Goal: Task Accomplishment & Management: Manage account settings

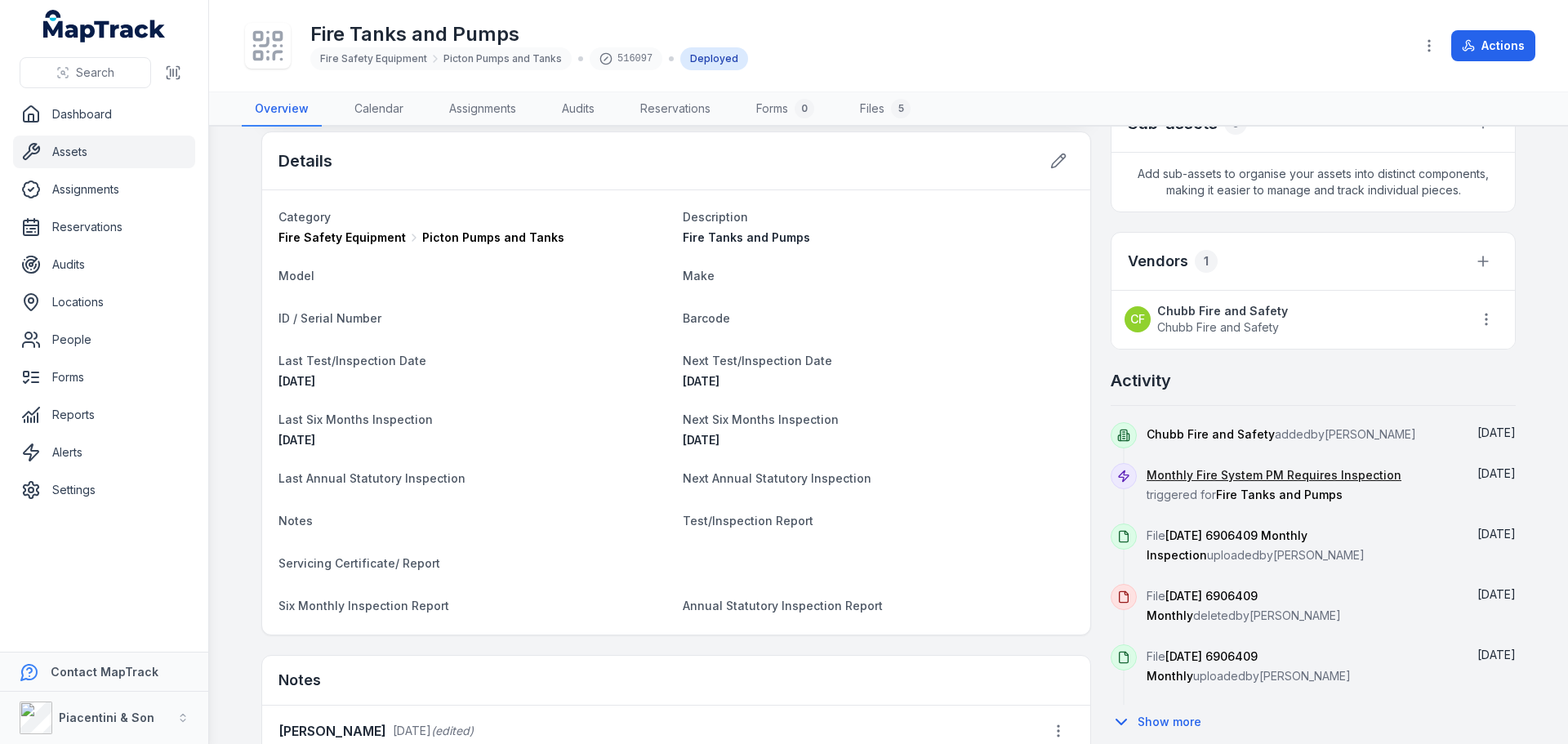
scroll to position [408, 0]
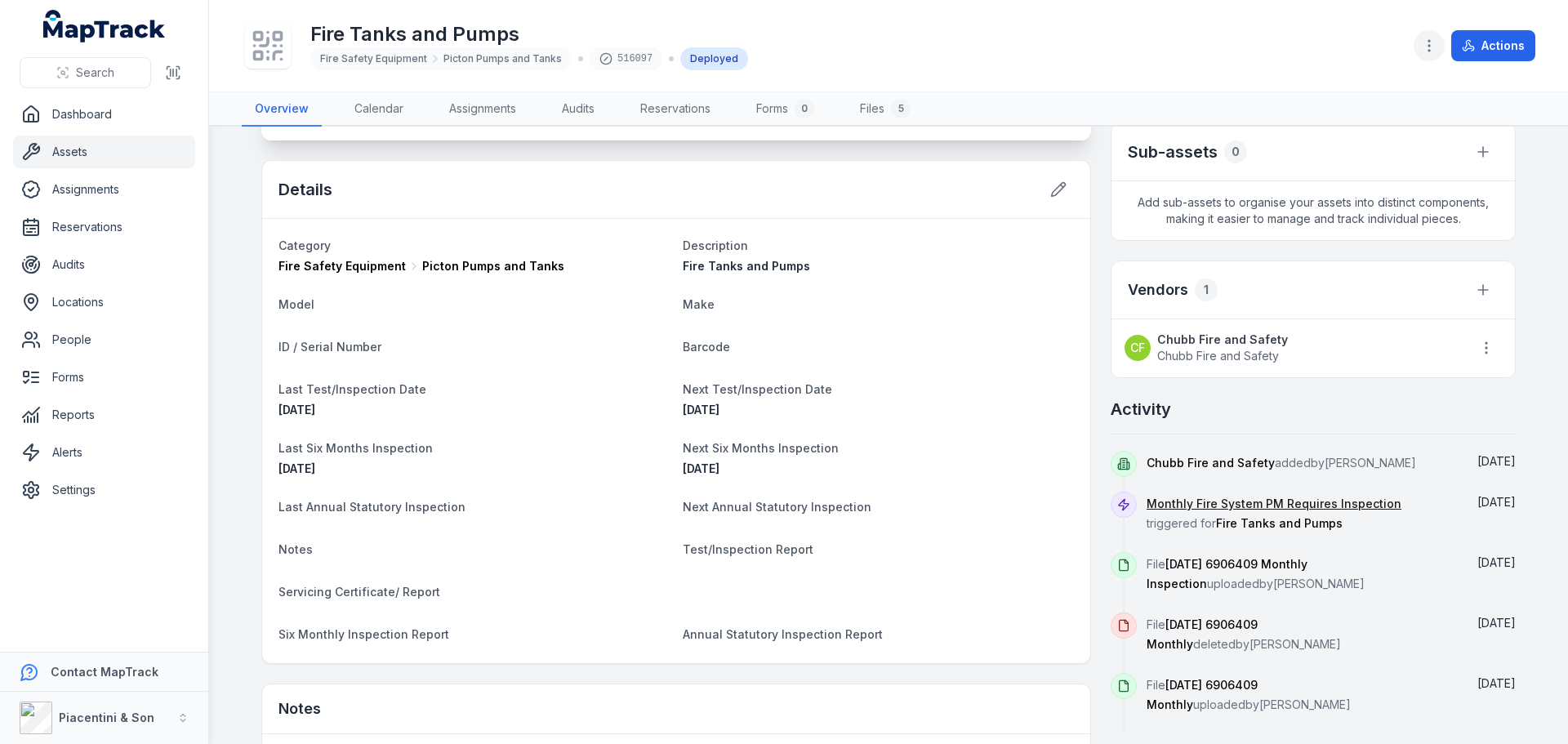
click at [1428, 41] on icon "button" at bounding box center [1429, 45] width 16 height 16
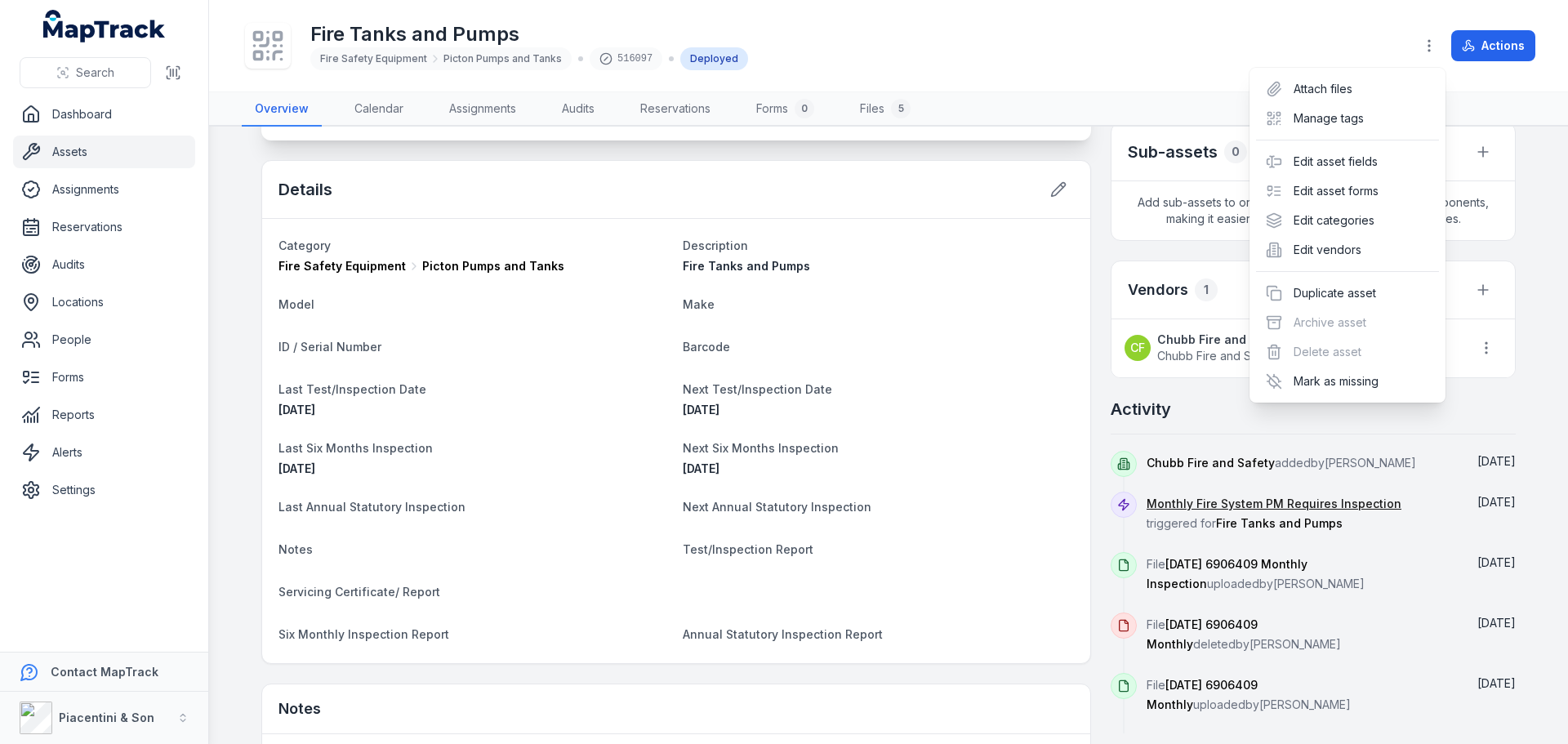
click at [935, 407] on div "Toggle Navigation Fire Tanks and Pumps Fire Safety Equipment Picton Pumps and T…" at bounding box center [888, 372] width 1359 height 744
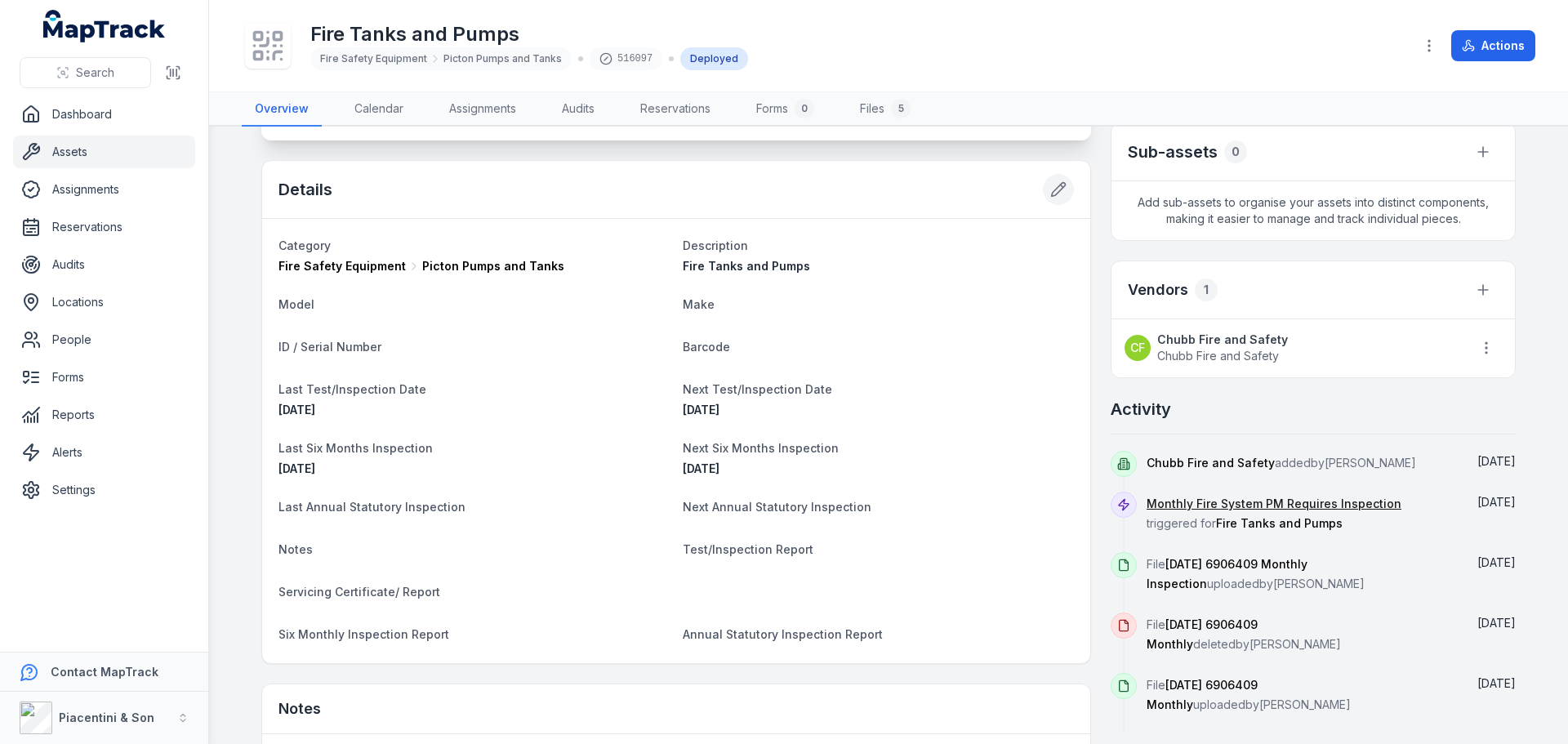
click at [1053, 178] on button at bounding box center [1059, 189] width 31 height 31
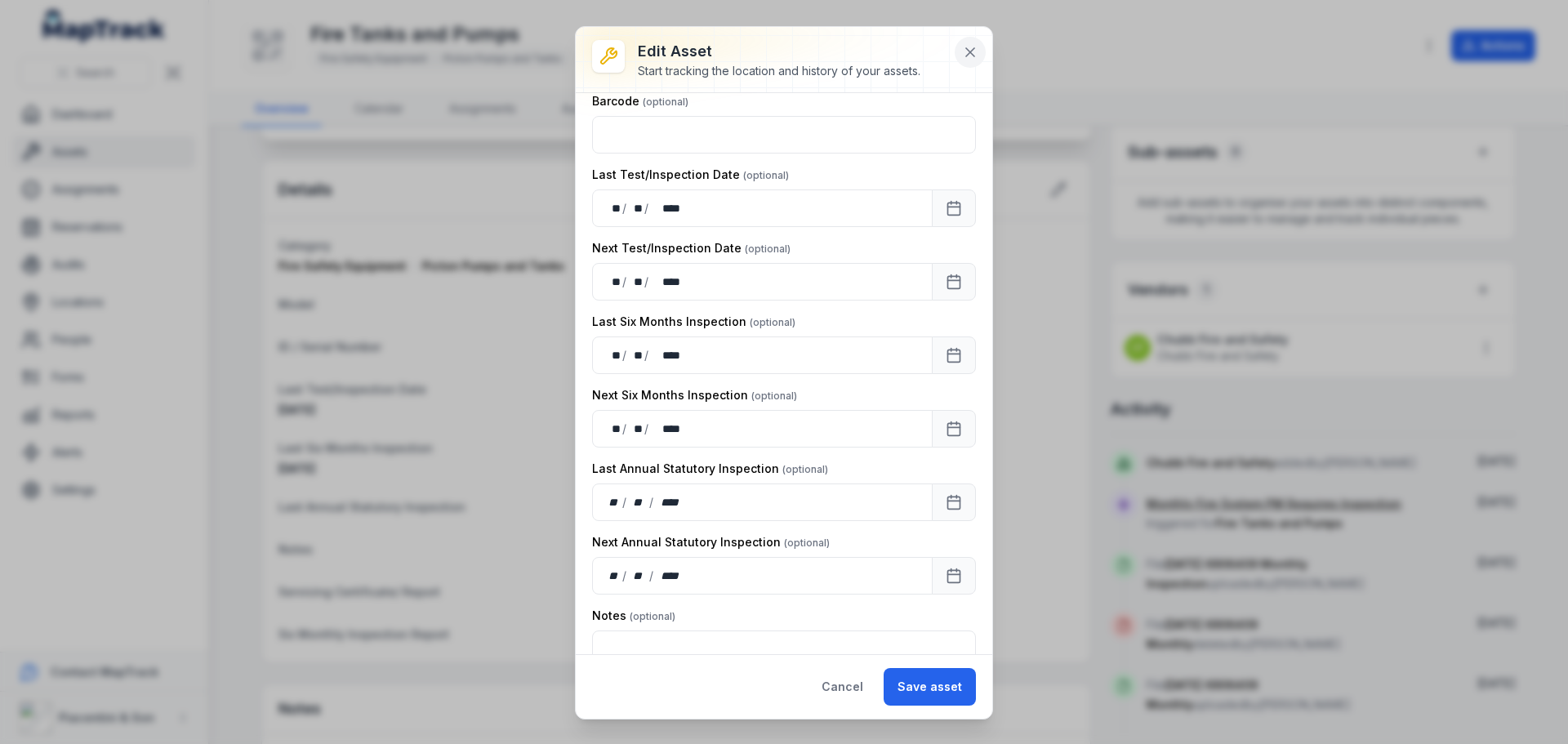
click at [966, 64] on button at bounding box center [970, 52] width 31 height 31
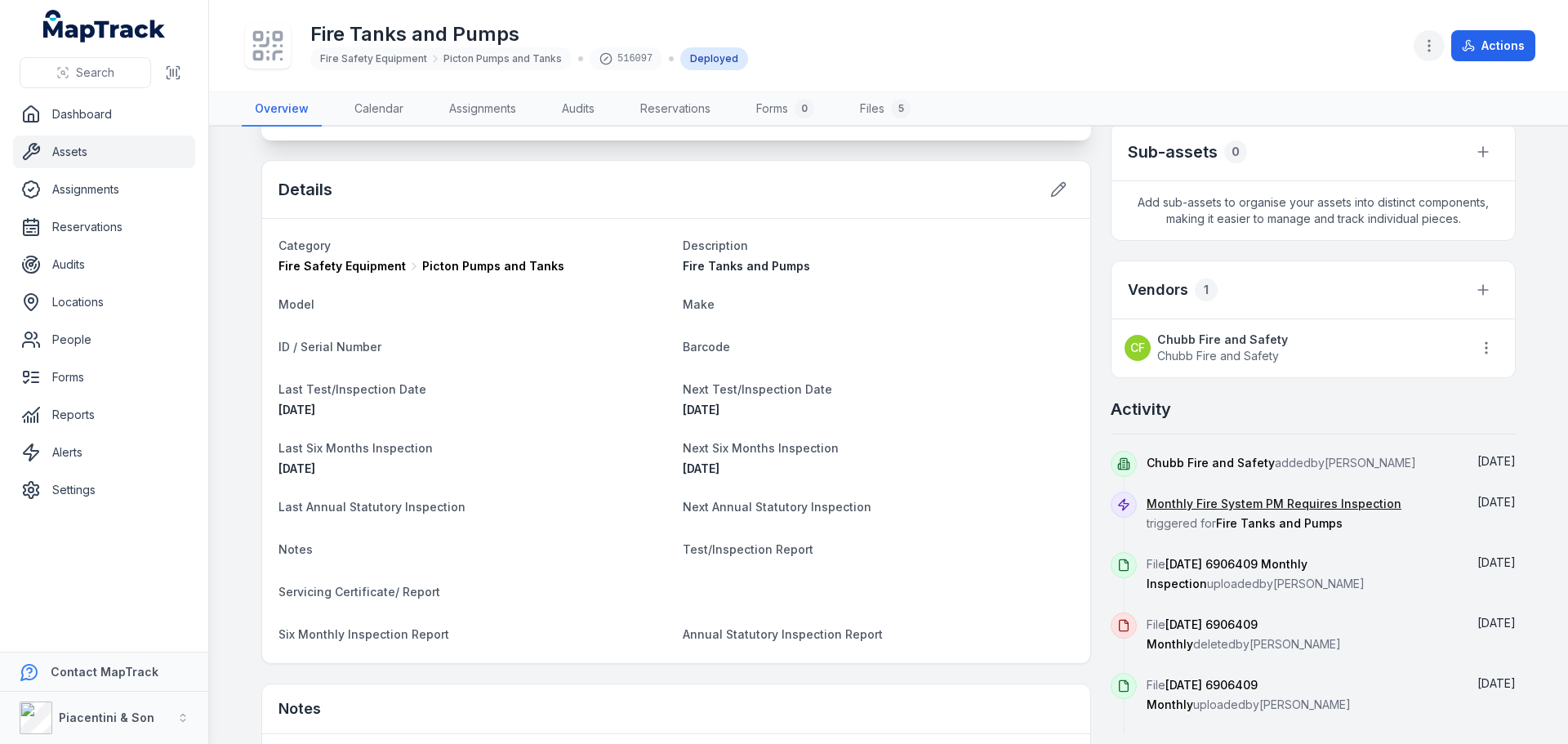
click at [1440, 39] on button "button" at bounding box center [1429, 45] width 31 height 31
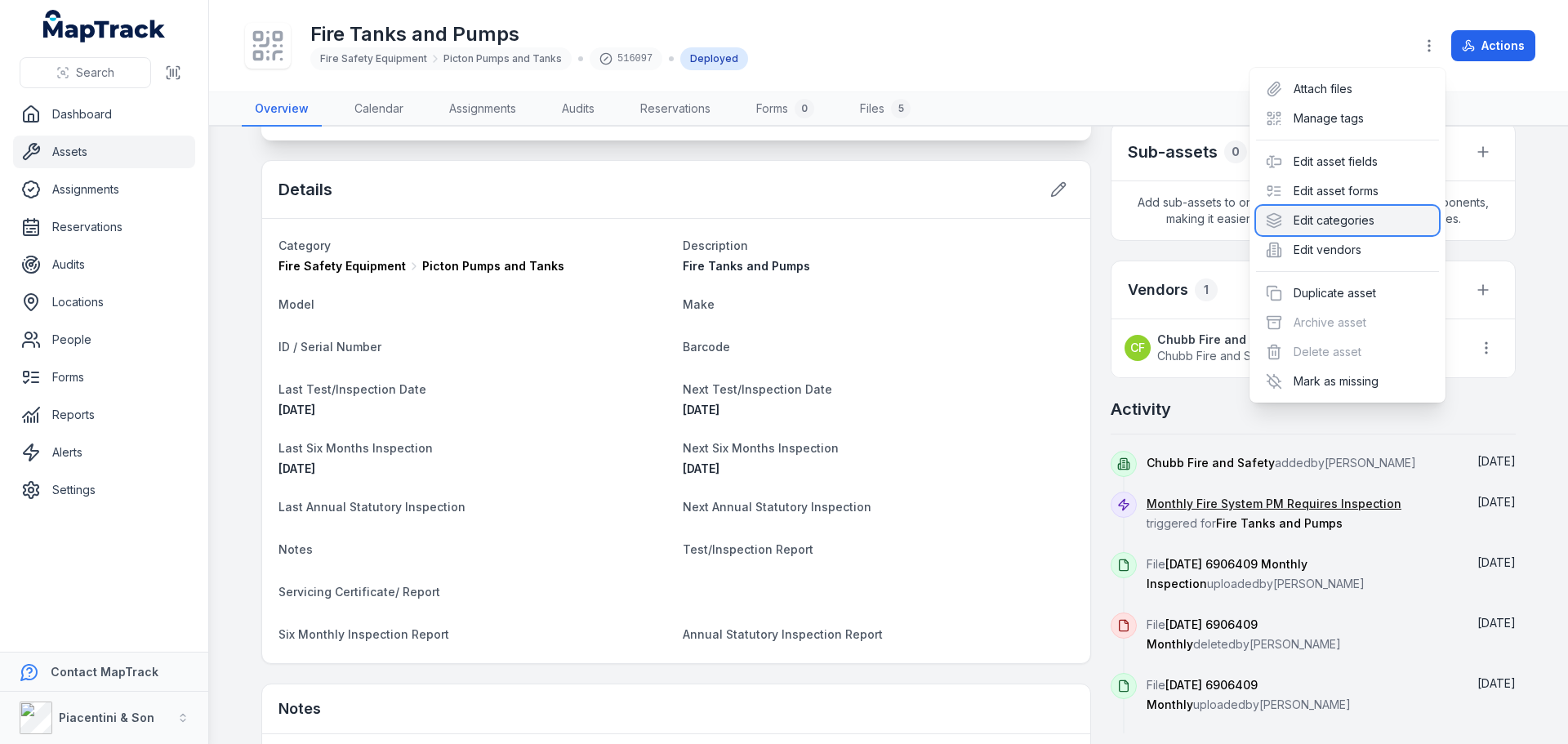
click at [1349, 220] on div "Edit categories" at bounding box center [1348, 220] width 183 height 29
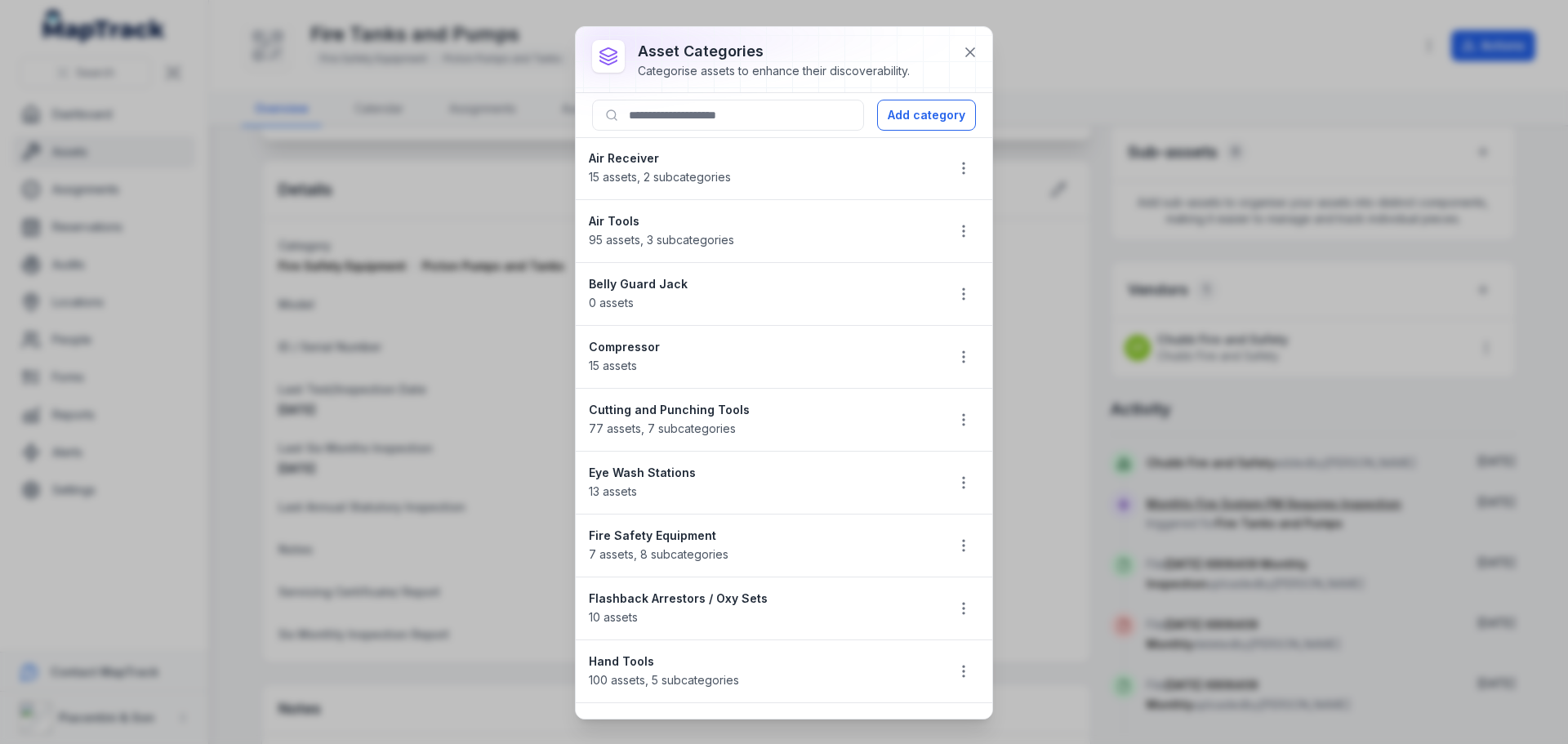
click at [967, 539] on li "Fire Safety Equipment 7 assets , 8 subcategories" at bounding box center [784, 545] width 417 height 63
click at [956, 539] on icon "button" at bounding box center [963, 545] width 16 height 16
click at [939, 586] on div "Edit" at bounding box center [870, 589] width 183 height 29
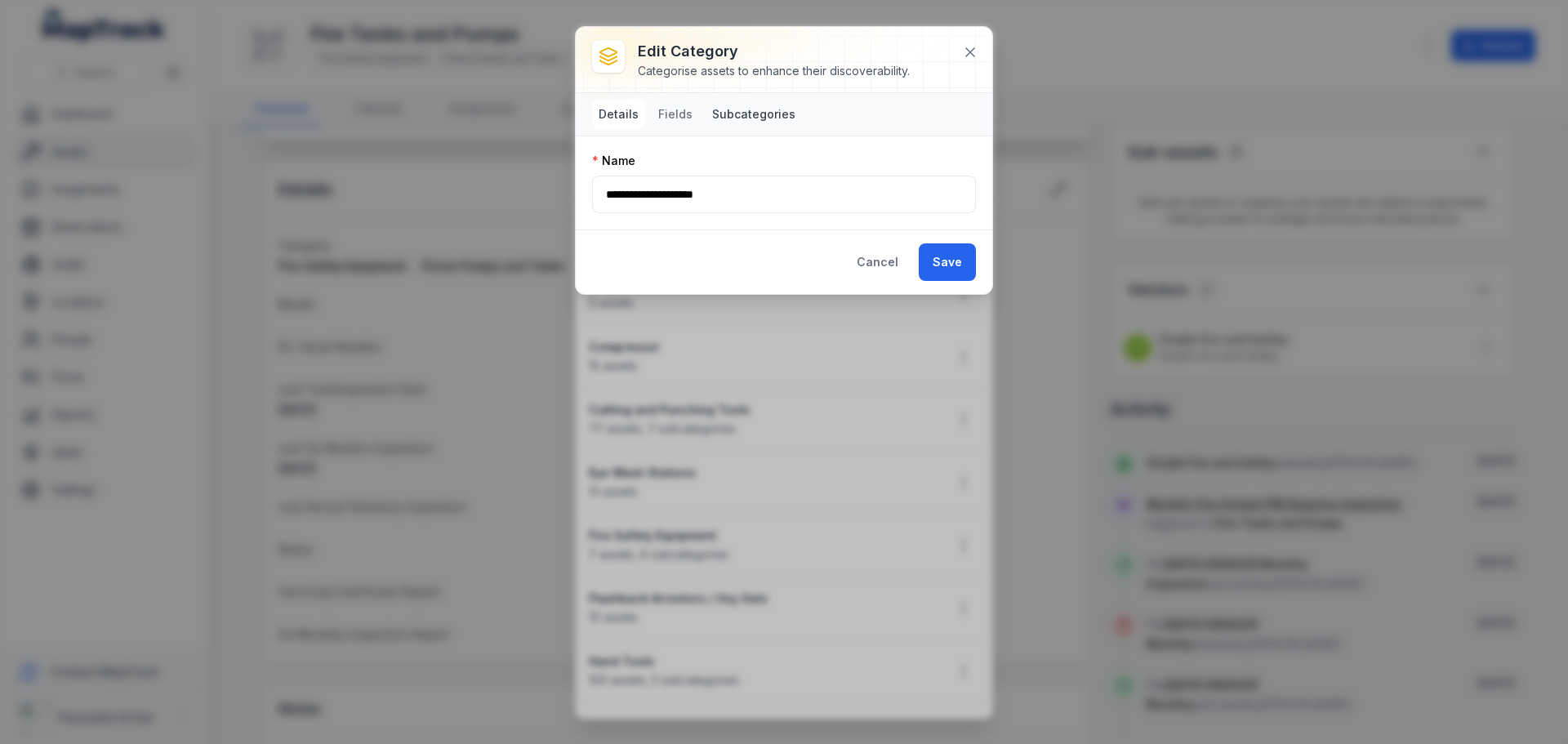
click at [733, 124] on button "Subcategories" at bounding box center [754, 113] width 96 height 29
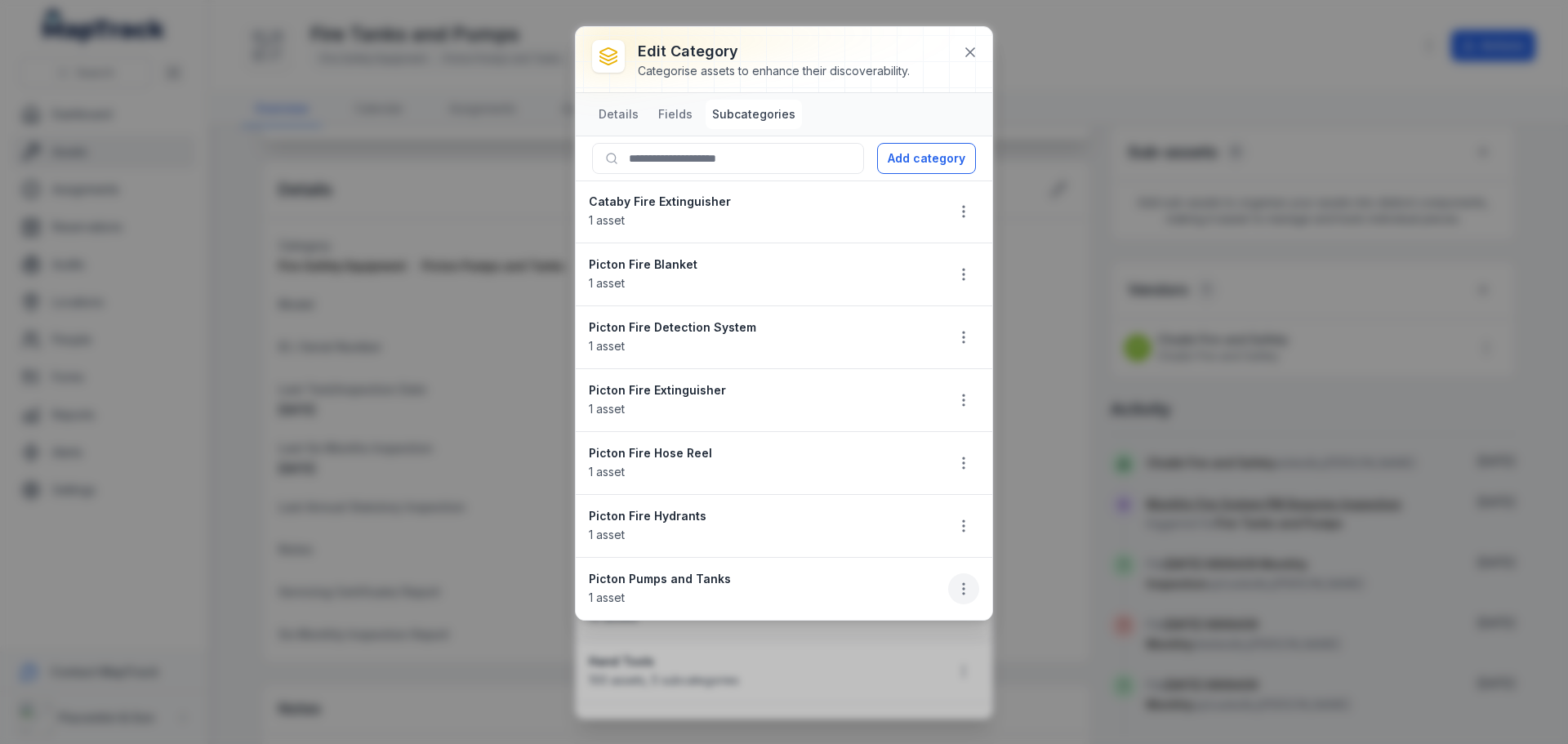
click at [956, 581] on icon "button" at bounding box center [963, 588] width 16 height 16
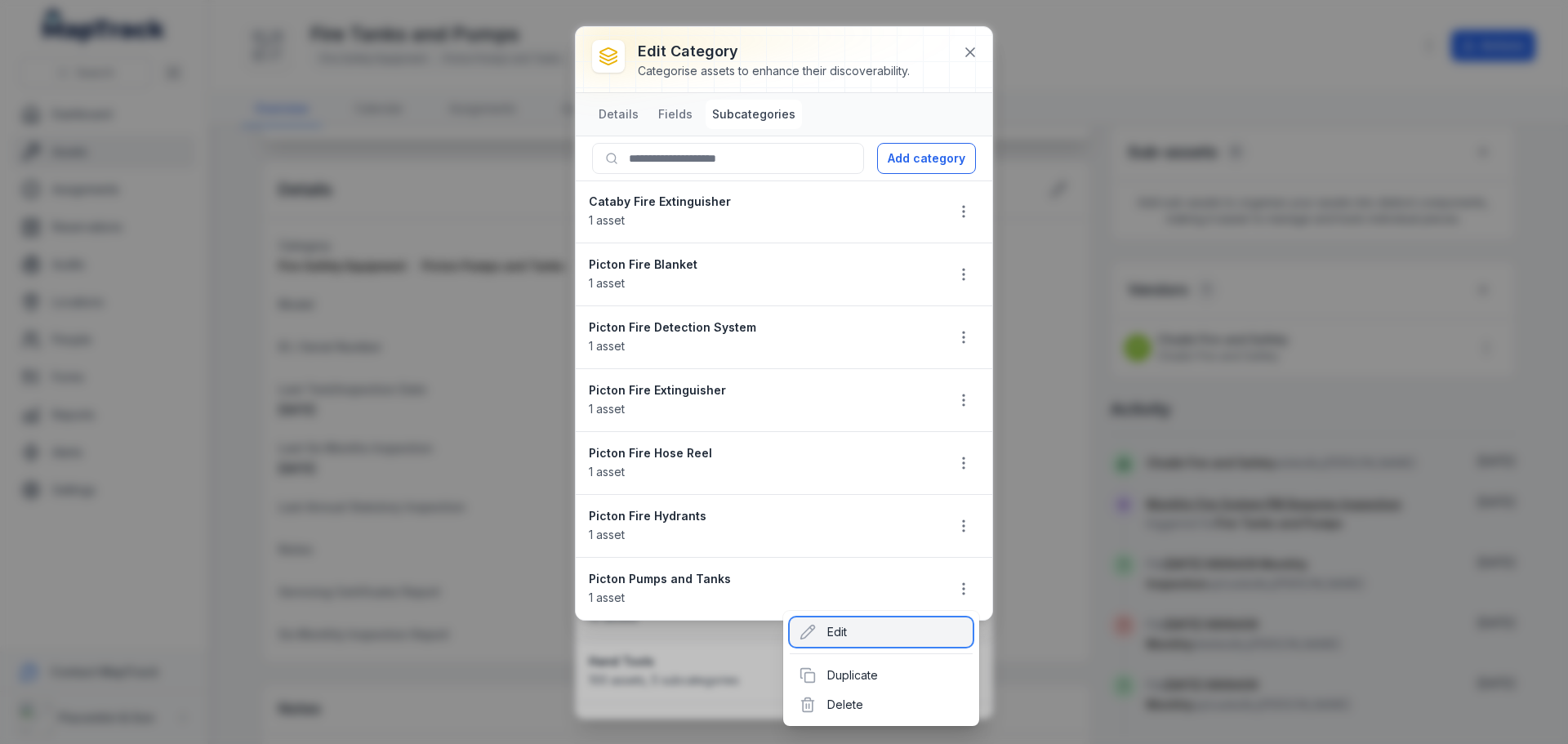
click at [941, 625] on div "Edit" at bounding box center [882, 632] width 183 height 29
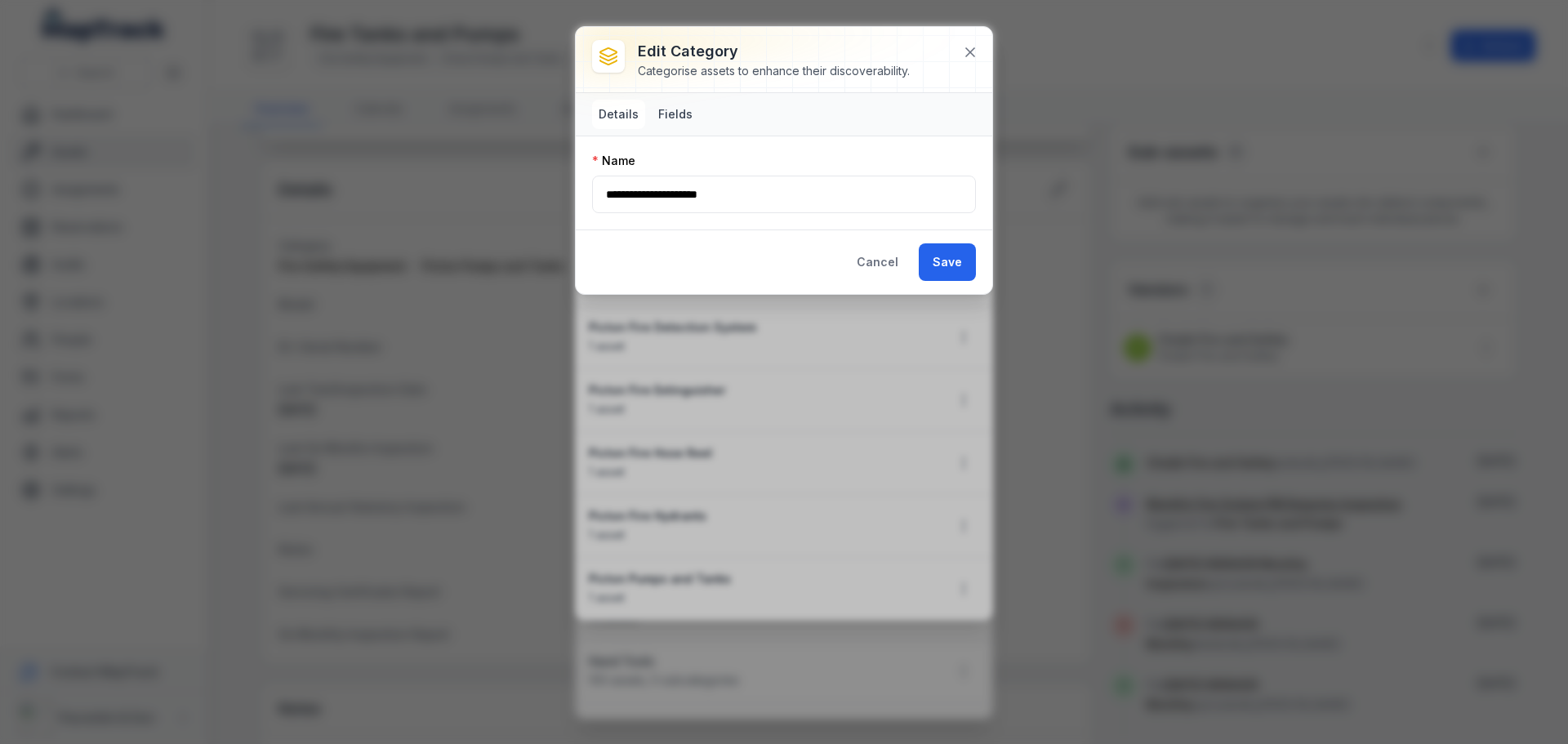
click at [686, 120] on button "Fields" at bounding box center [676, 113] width 47 height 29
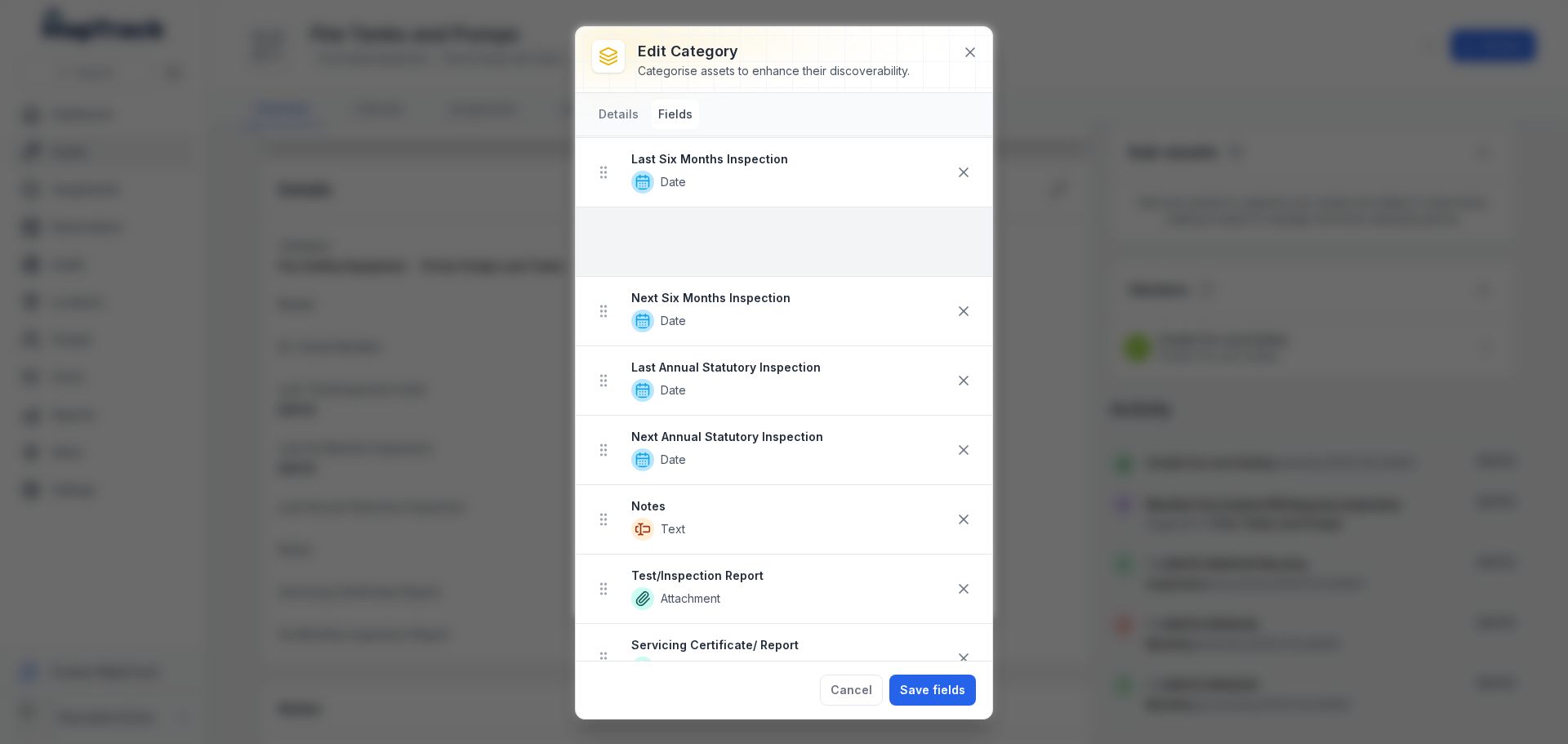
scroll to position [509, 0]
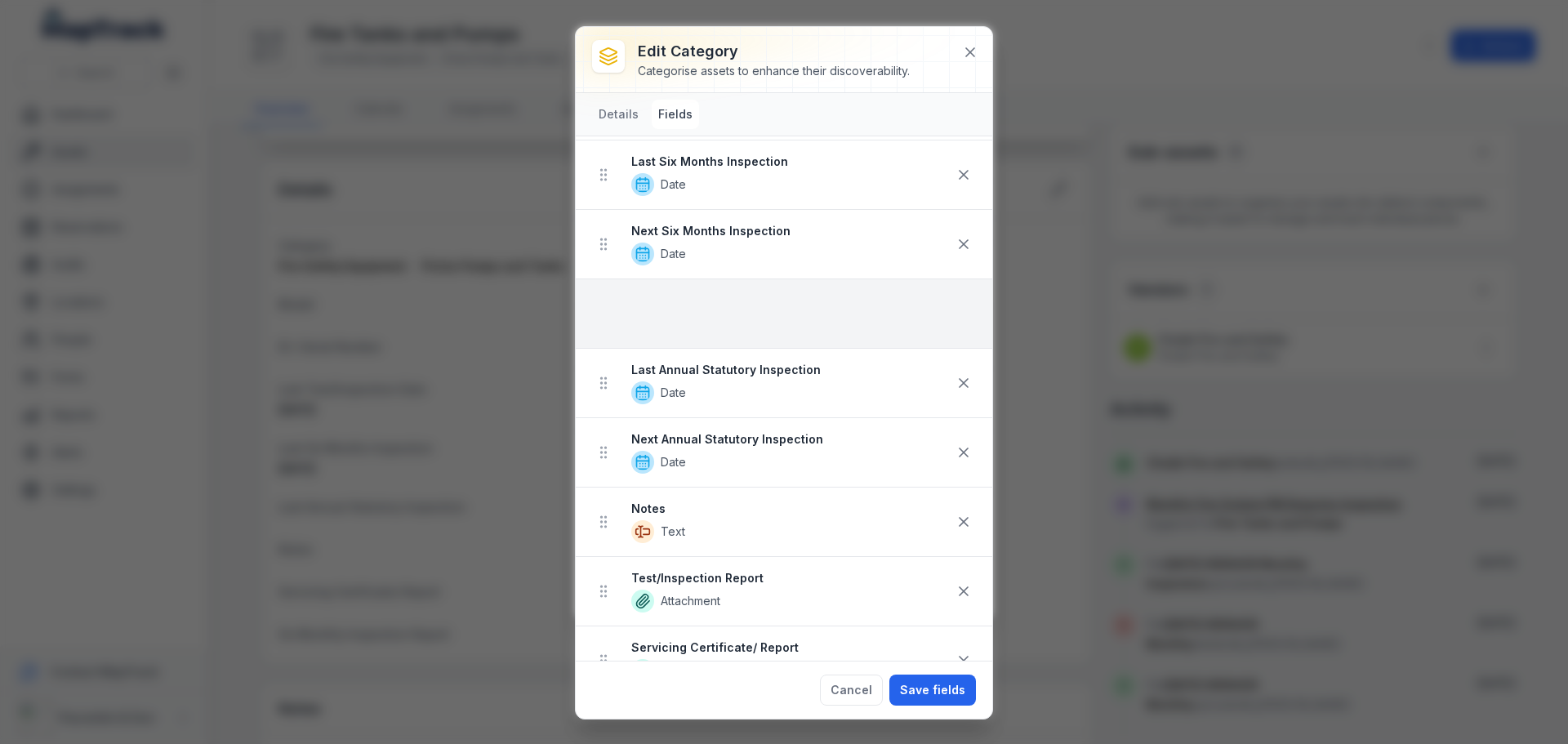
drag, startPoint x: 605, startPoint y: 514, endPoint x: 622, endPoint y: 316, distance: 198.7
click at [622, 316] on ul "Model Text Make Autocomplete ID / Serial Number Text Barcode Text Last Test/Ins…" at bounding box center [784, 245] width 417 height 1042
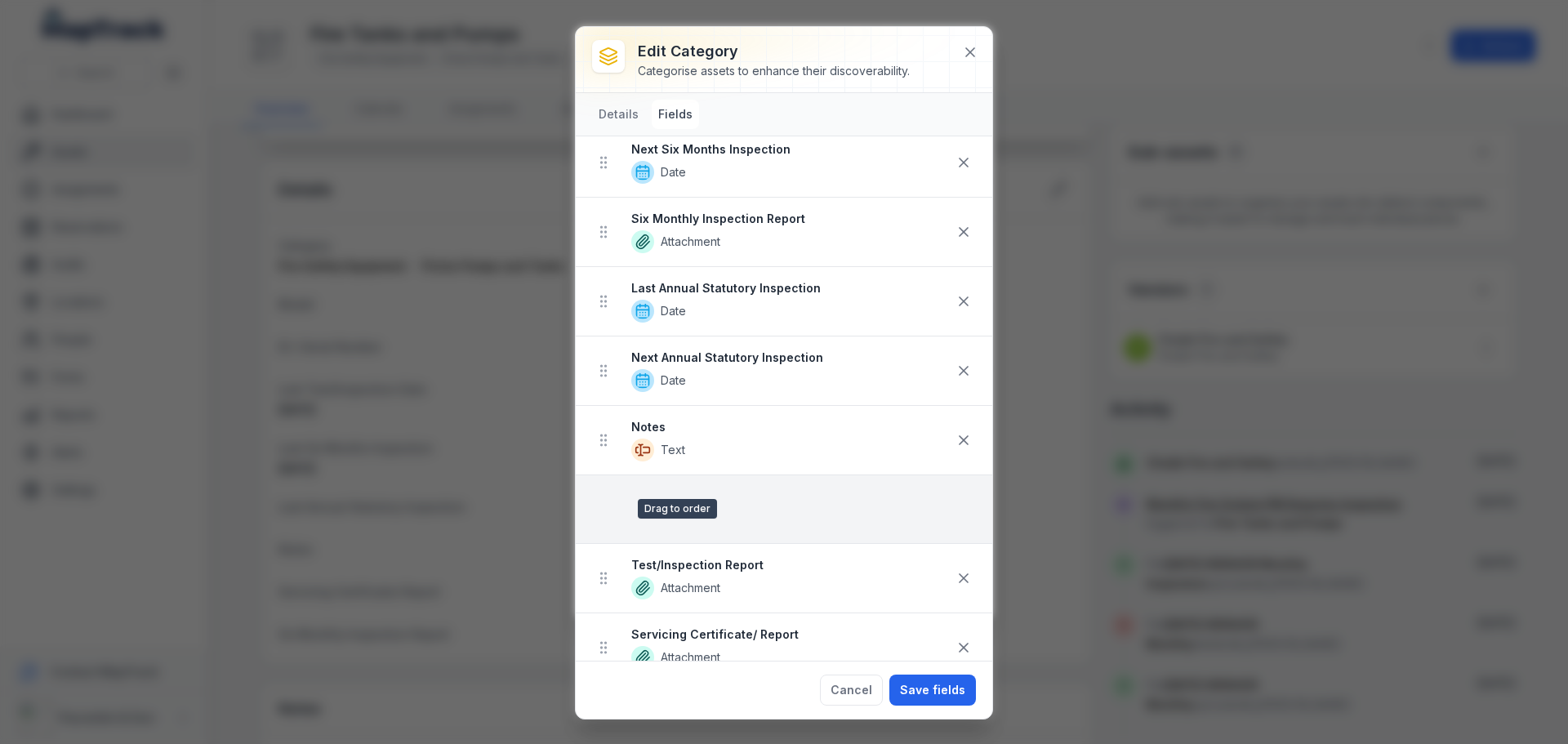
scroll to position [593, 0]
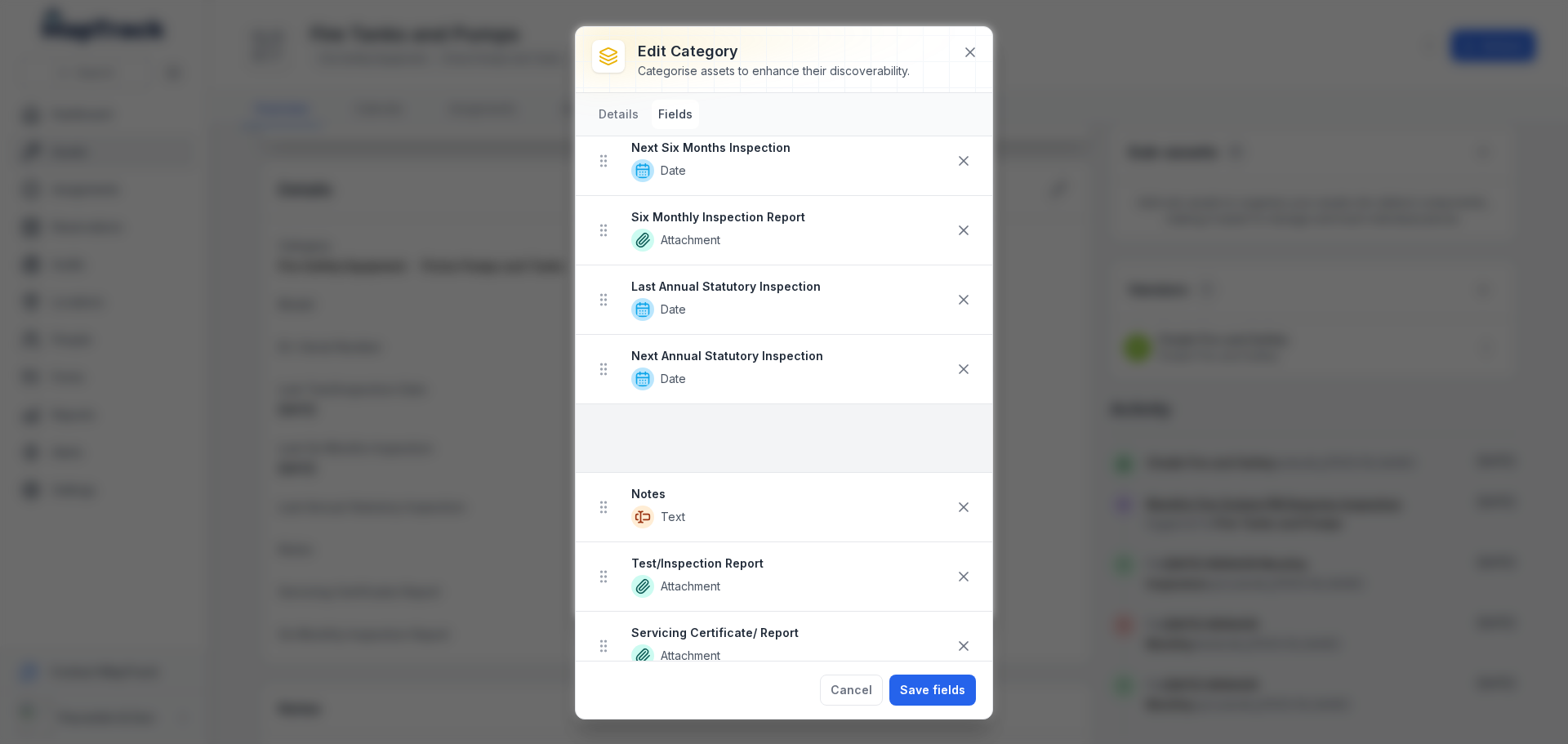
drag, startPoint x: 607, startPoint y: 647, endPoint x: 614, endPoint y: 430, distance: 217.1
click at [614, 430] on ul "Model Text Make Autocomplete ID / Serial Number Text Barcode Text Last Test/Ins…" at bounding box center [784, 161] width 417 height 1041
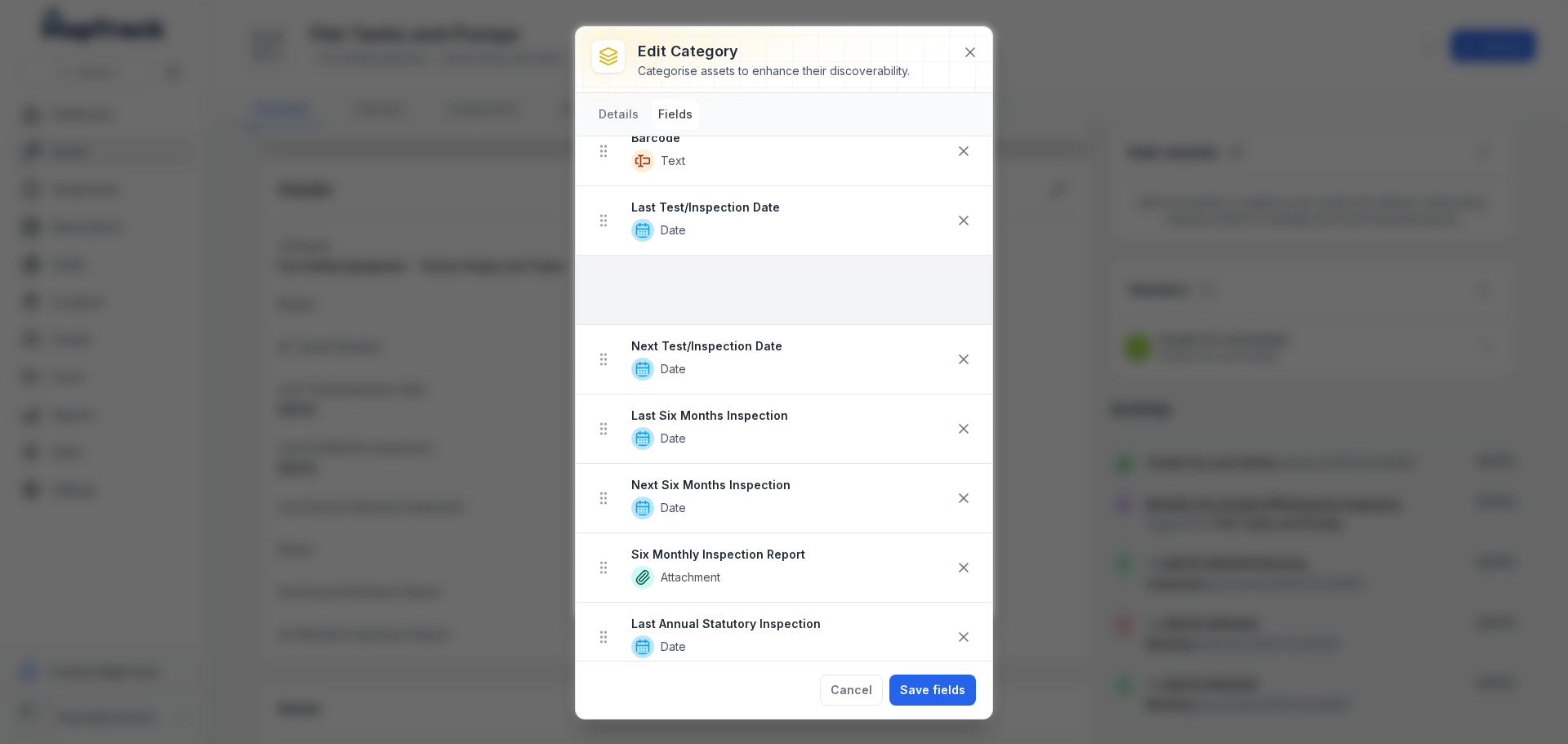
scroll to position [315, 0]
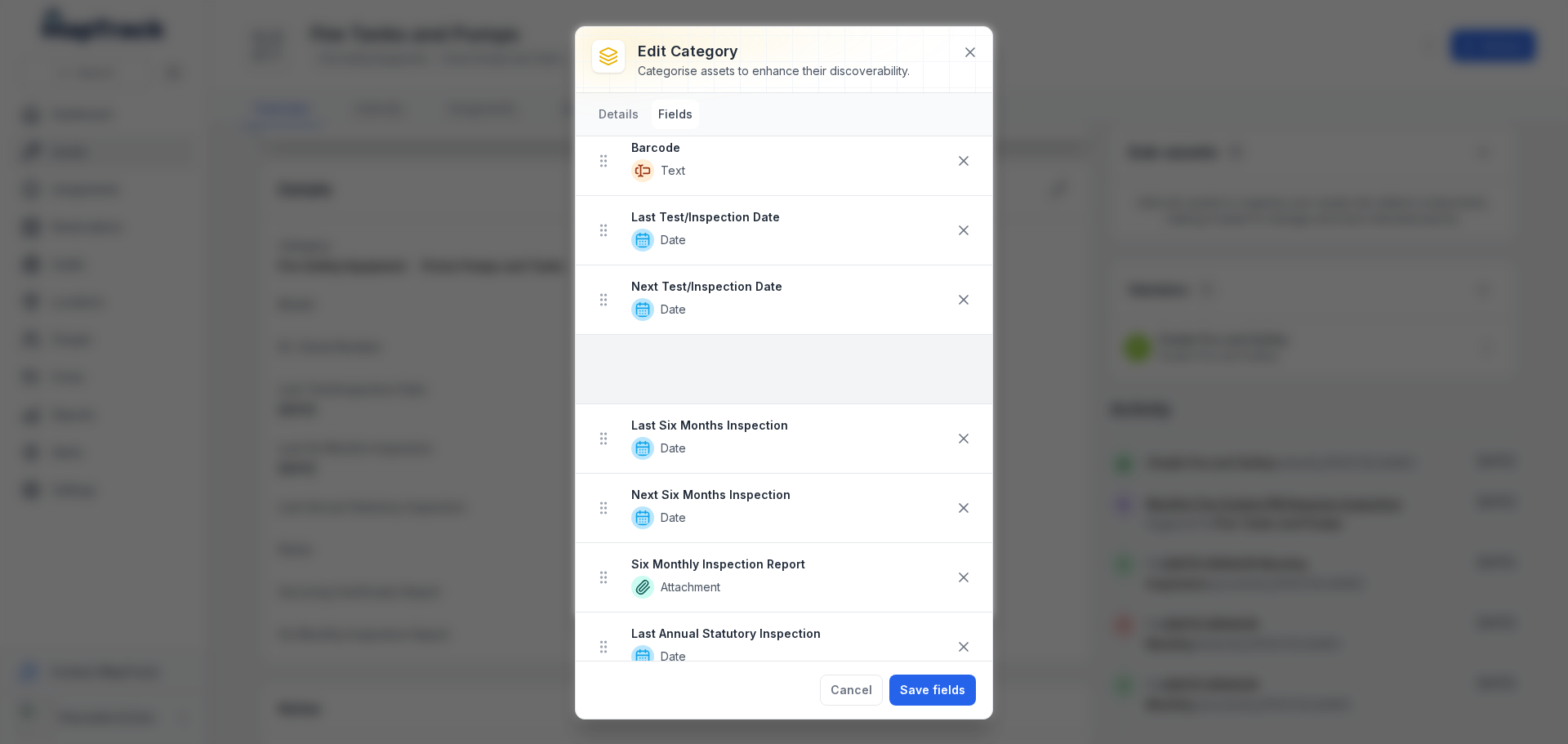
drag, startPoint x: 605, startPoint y: 496, endPoint x: 656, endPoint y: 343, distance: 161.3
click at [656, 343] on ul "Model Text Make Autocomplete ID / Serial Number Text Barcode Text Last Test/Ins…" at bounding box center [784, 440] width 417 height 1042
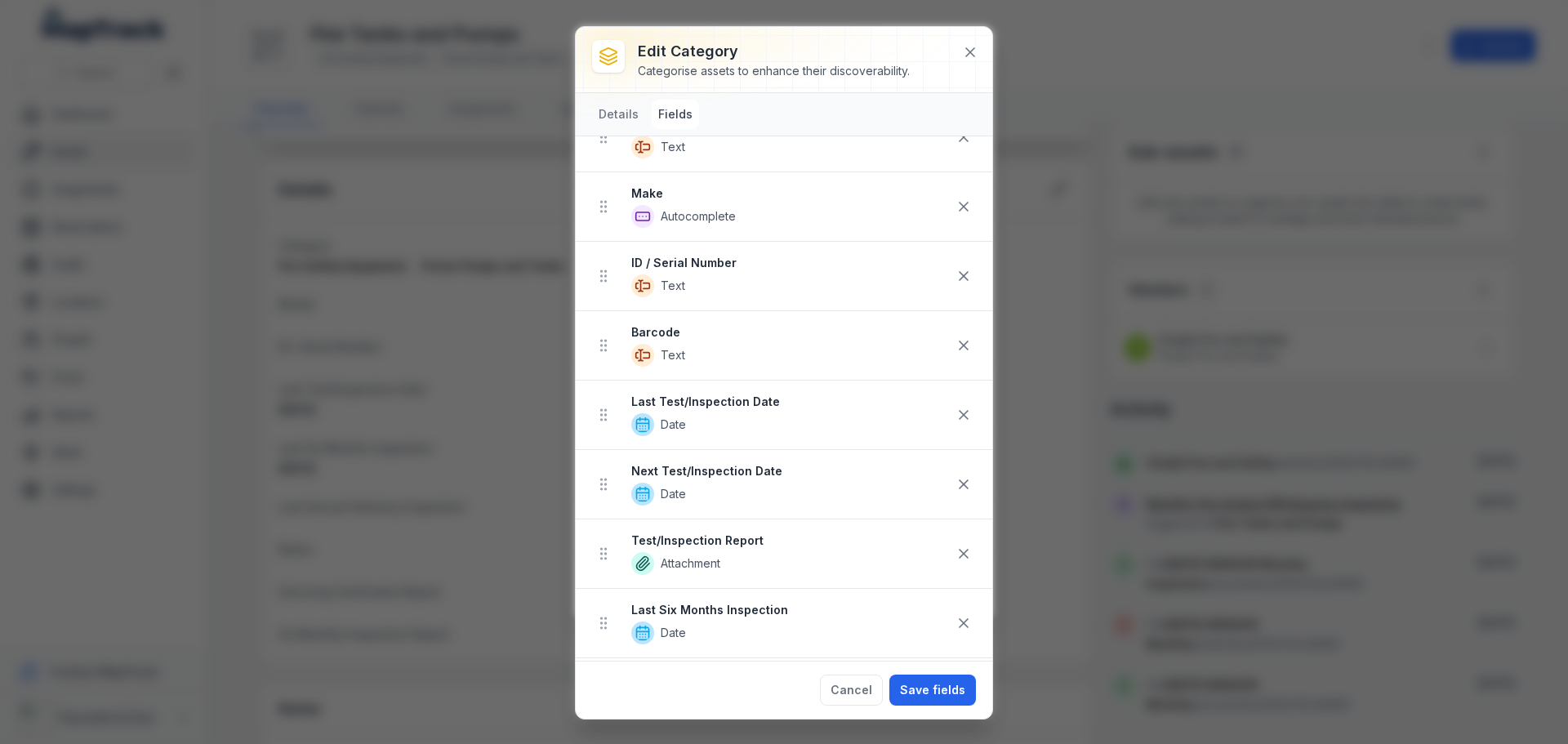
scroll to position [69, 0]
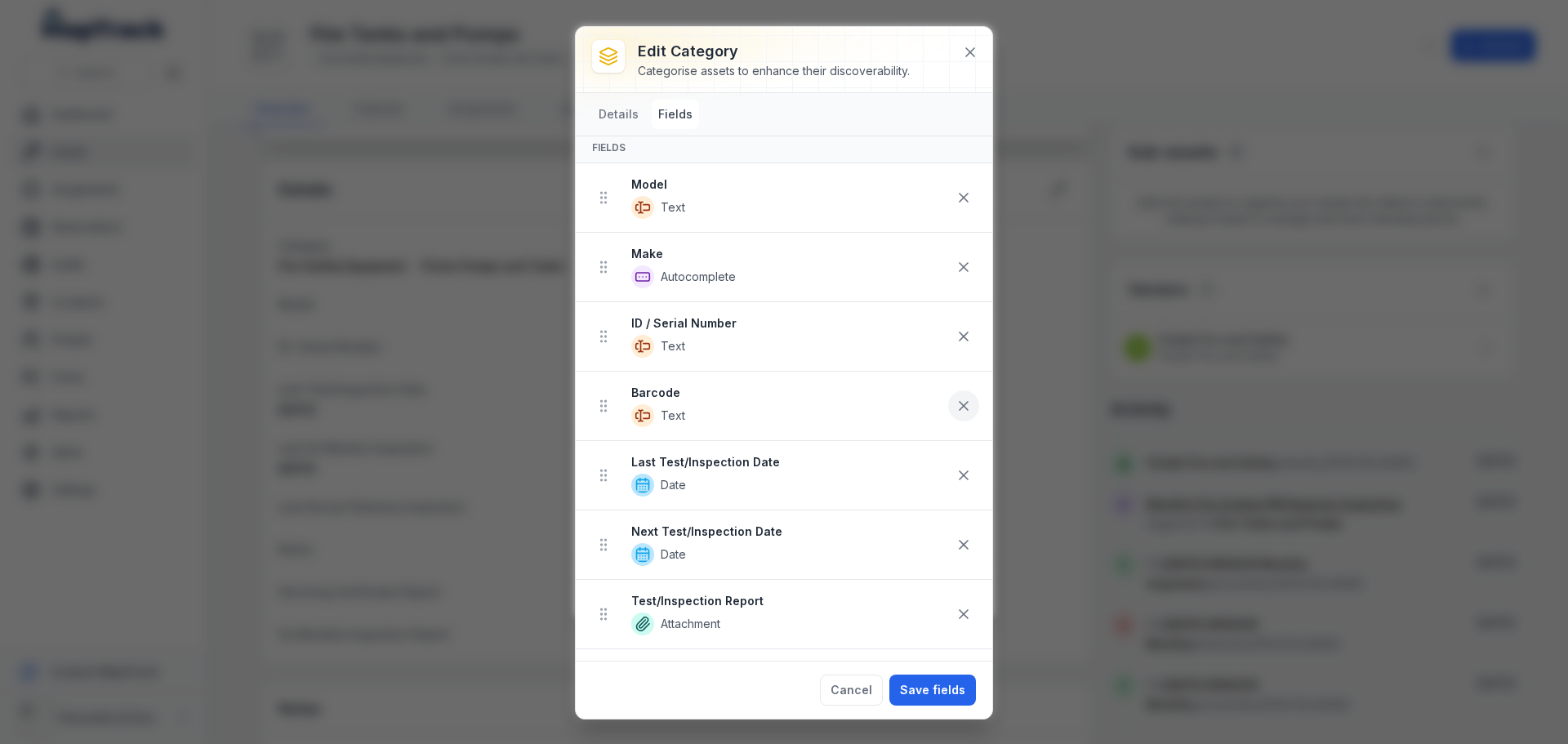
click at [959, 409] on icon at bounding box center [963, 406] width 9 height 9
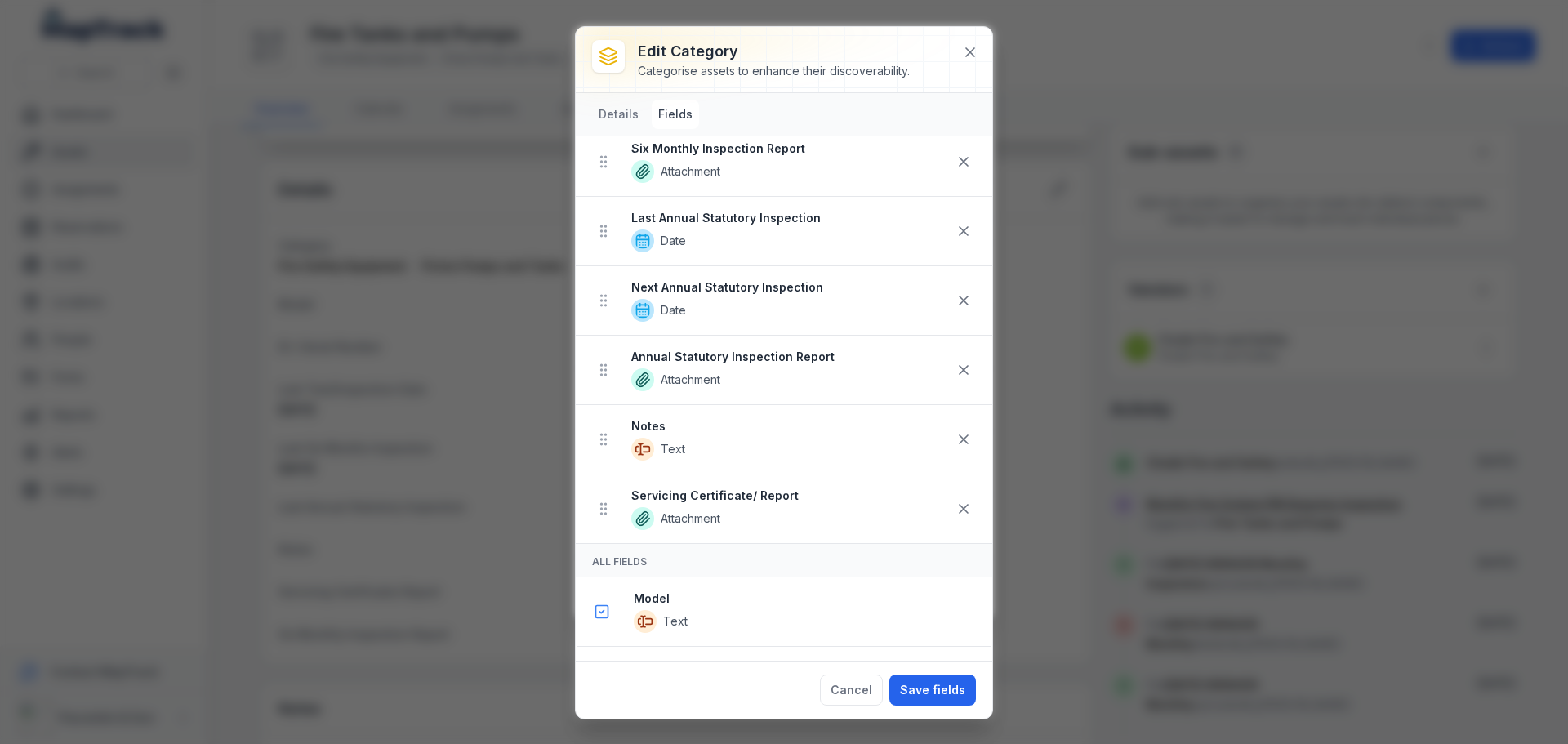
scroll to position [817, 0]
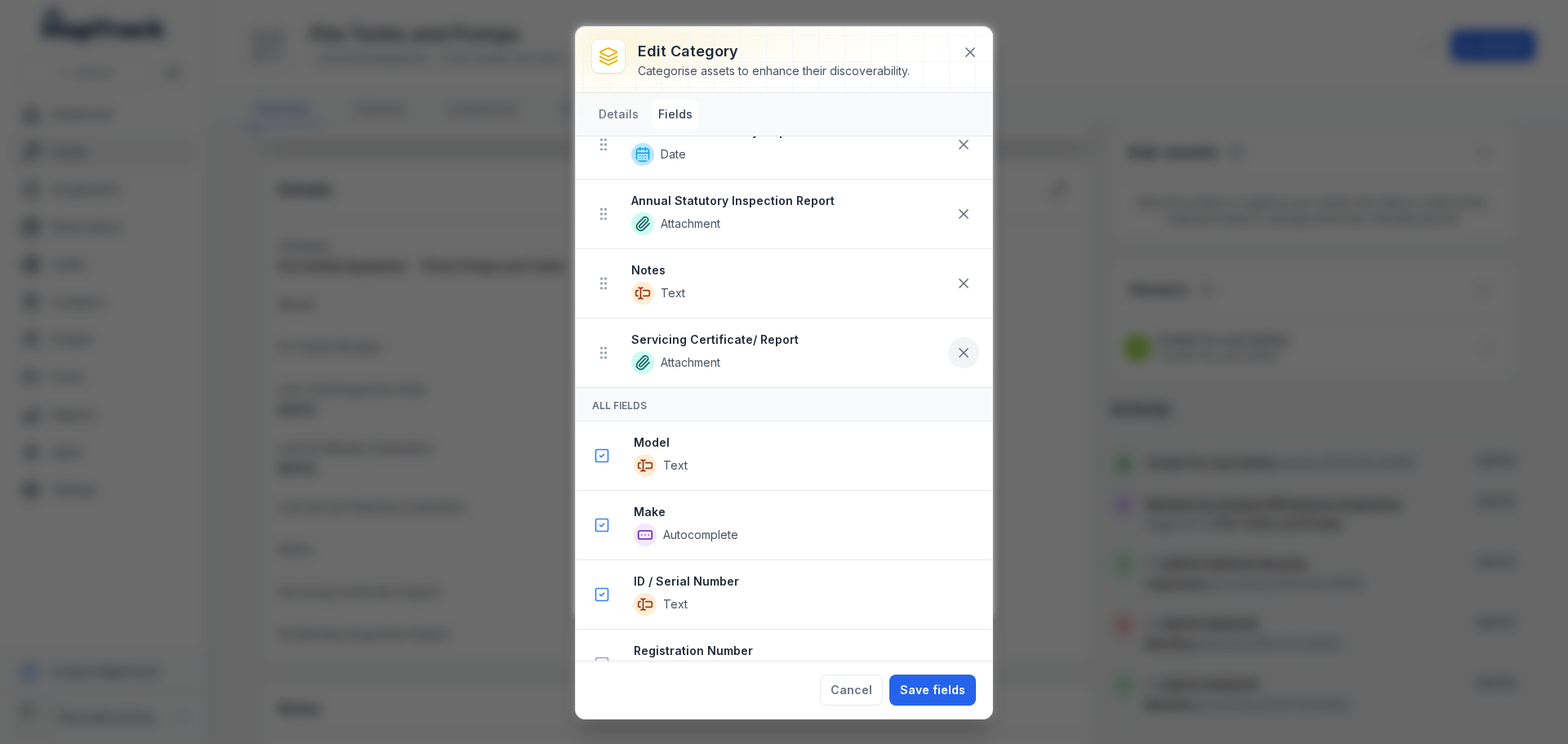
click at [956, 352] on icon at bounding box center [963, 353] width 16 height 16
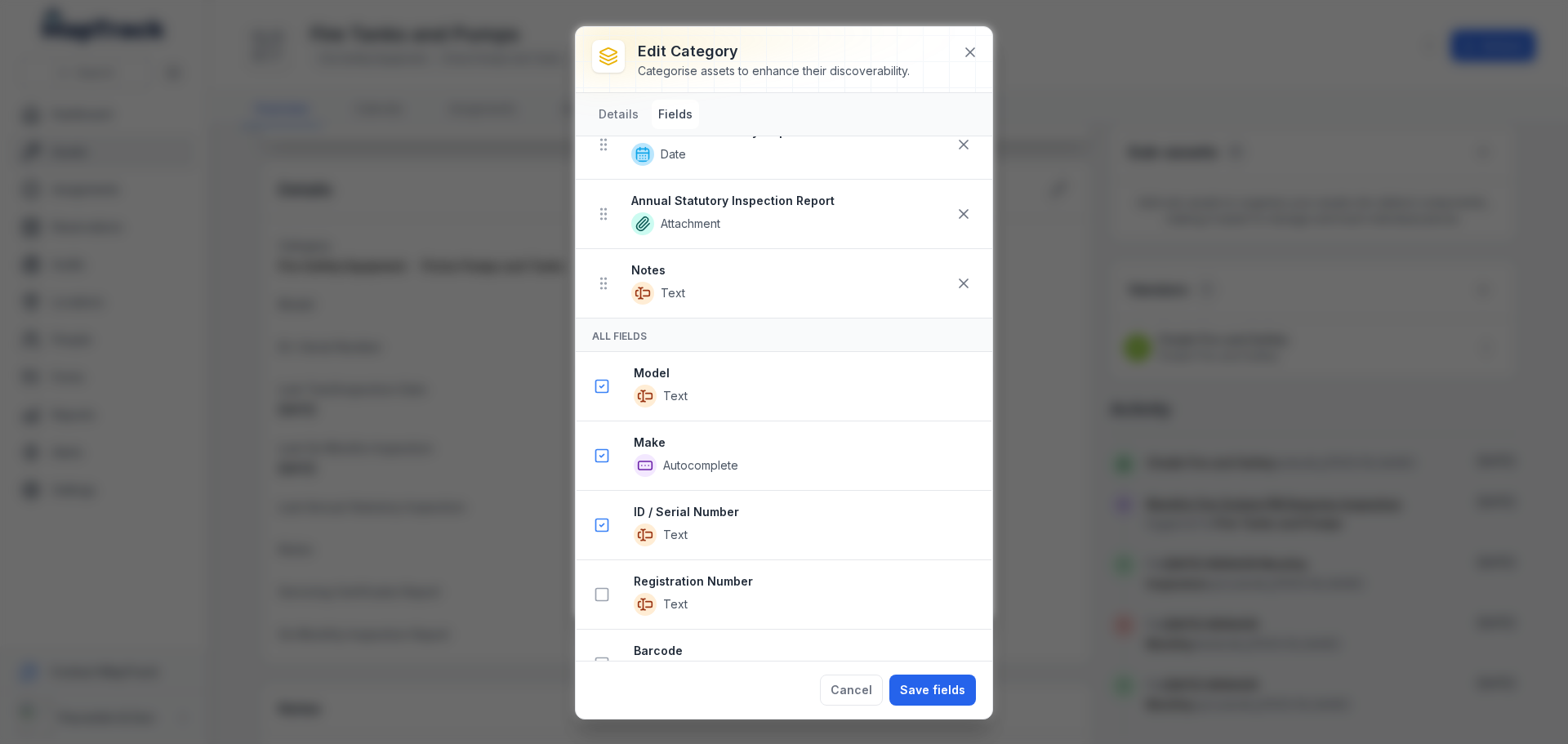
scroll to position [748, 0]
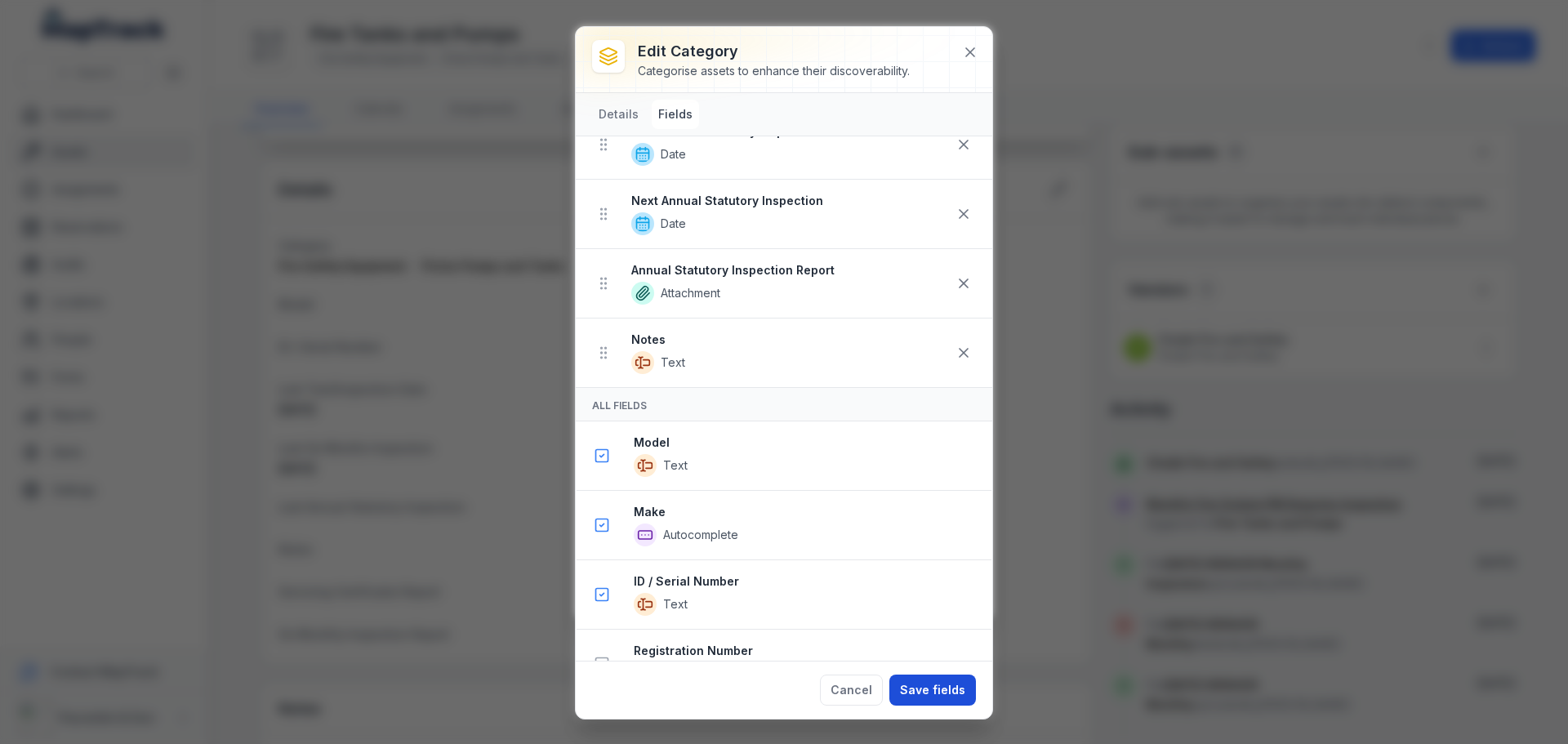
click at [954, 686] on button "Save fields" at bounding box center [933, 690] width 87 height 31
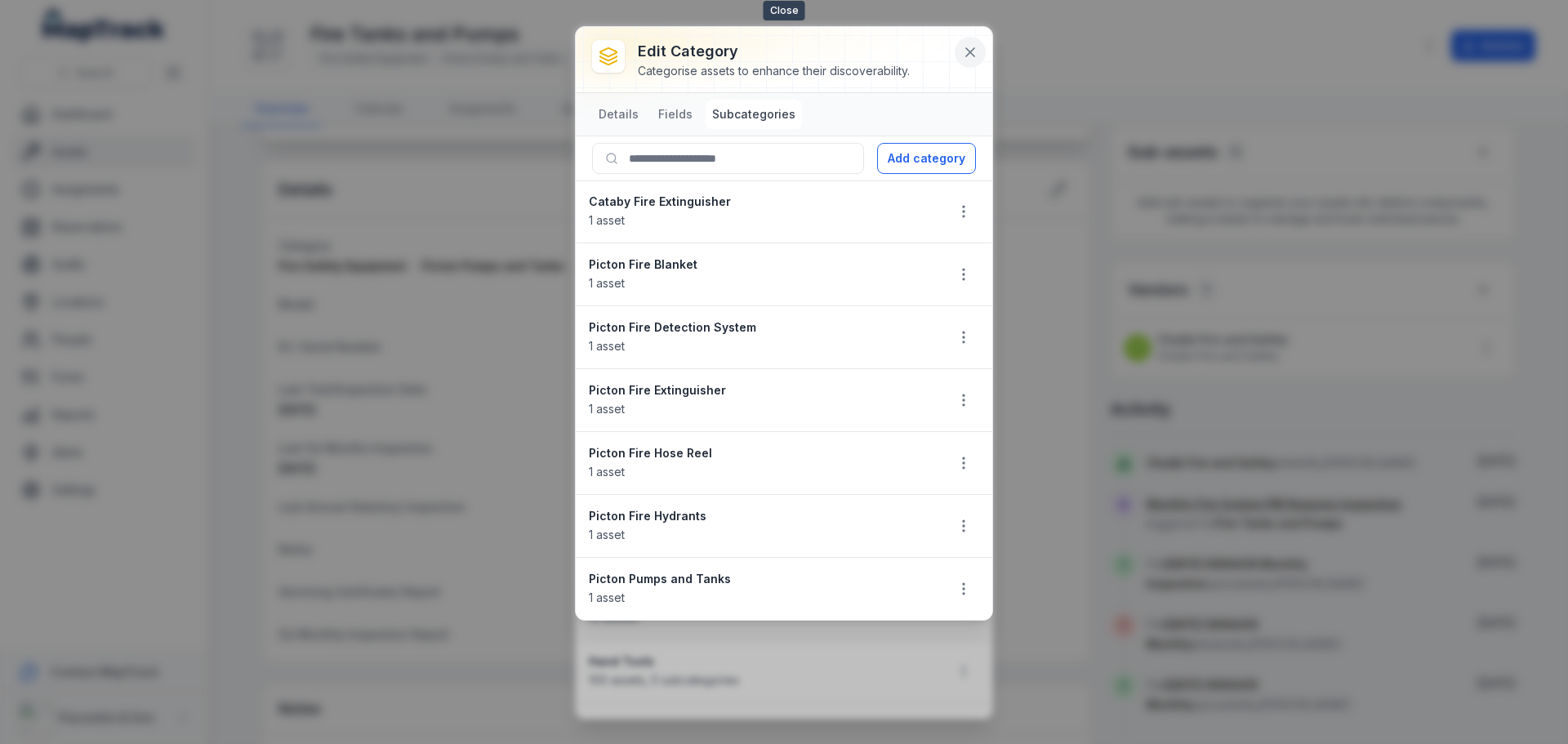
click at [962, 57] on icon at bounding box center [970, 52] width 16 height 16
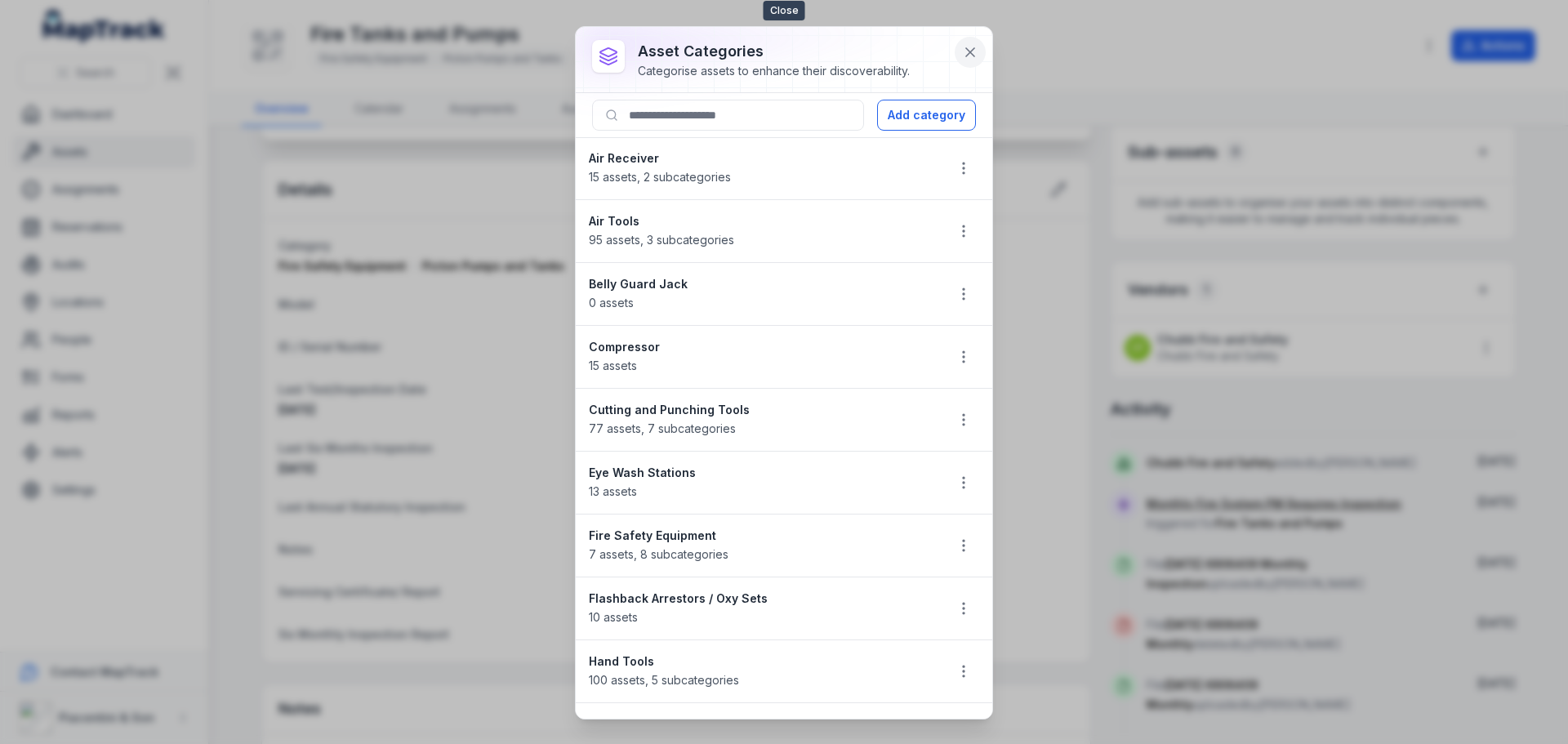
click at [969, 55] on icon at bounding box center [970, 52] width 16 height 16
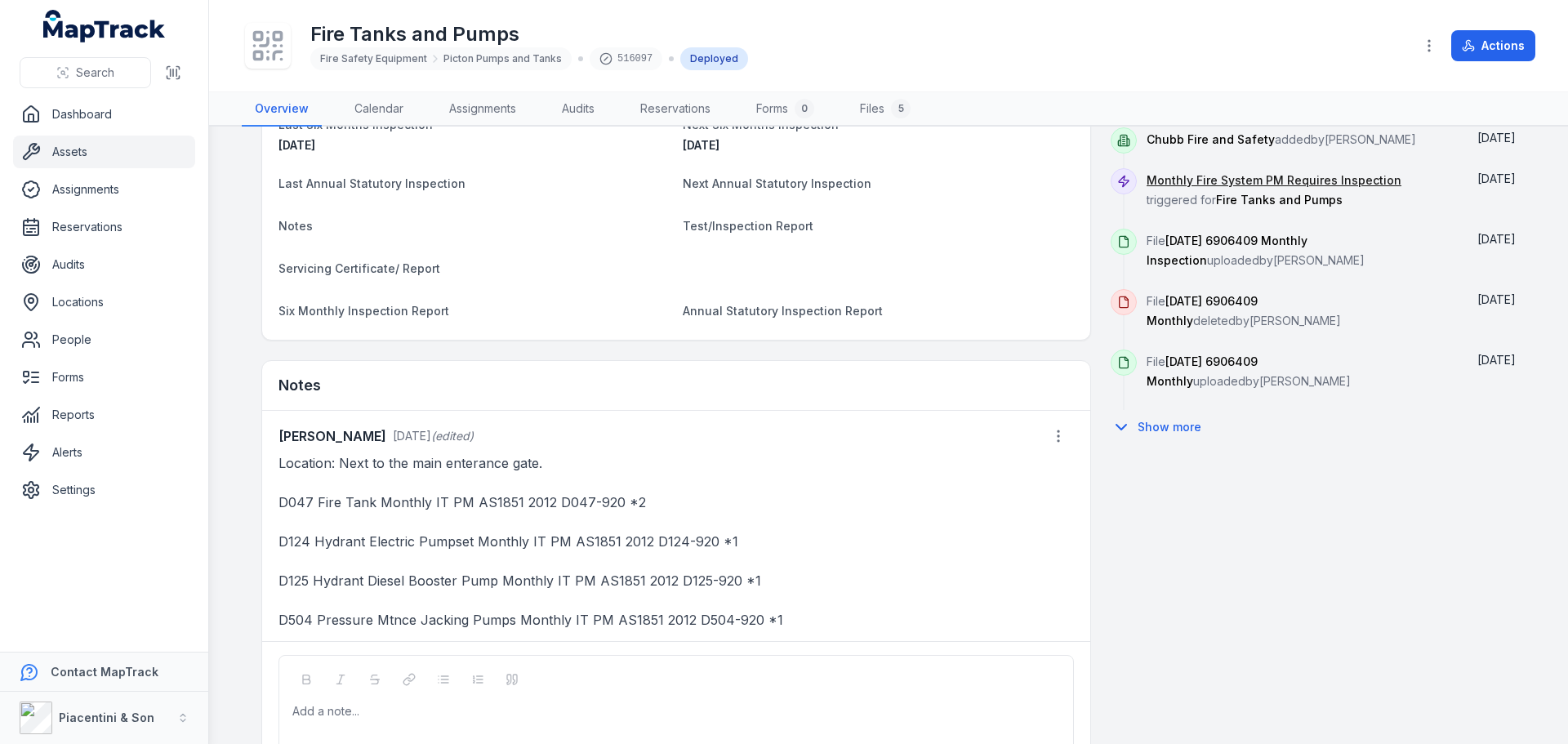
scroll to position [735, 0]
